Goal: Task Accomplishment & Management: Manage account settings

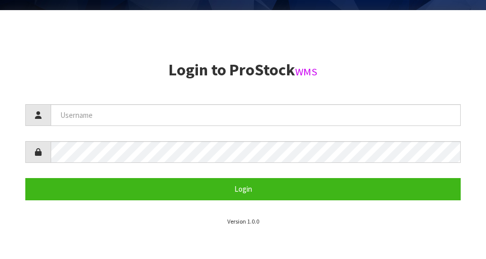
scroll to position [251, 0]
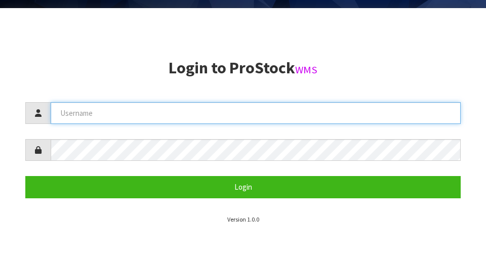
click at [82, 110] on input "text" at bounding box center [256, 113] width 410 height 22
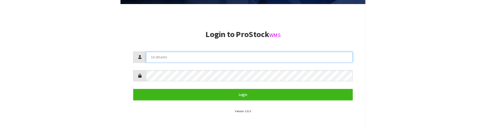
scroll to position [216, 0]
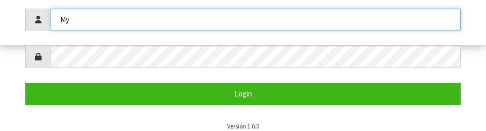
type input "M"
type input "[PERSON_NAME]"
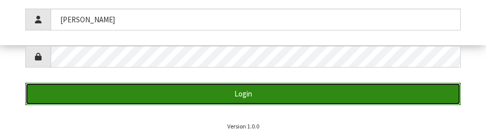
click at [100, 92] on button "Login" at bounding box center [242, 94] width 435 height 22
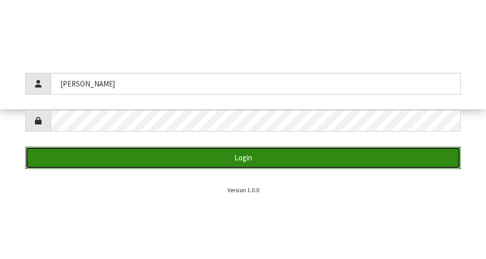
scroll to position [259, 0]
